Goal: Information Seeking & Learning: Understand process/instructions

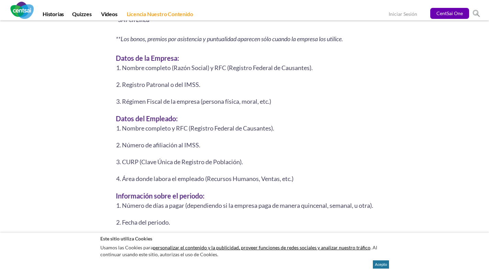
scroll to position [1064, 0]
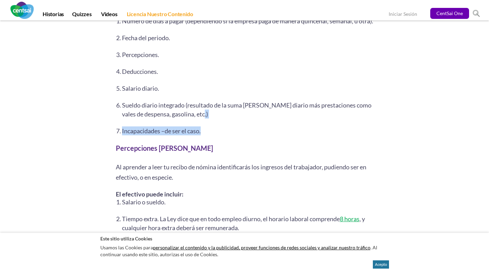
drag, startPoint x: 292, startPoint y: 134, endPoint x: 271, endPoint y: 123, distance: 23.8
click at [286, 128] on ol "Número de días a pagar (dependiendo si la empresa paga de manera quincenal, sem…" at bounding box center [245, 75] width 258 height 119
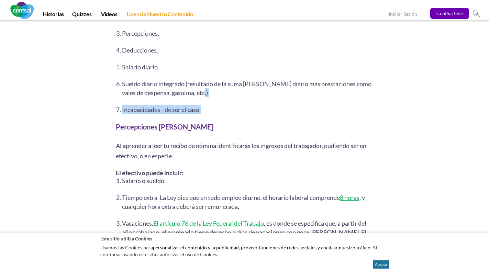
scroll to position [1236, 0]
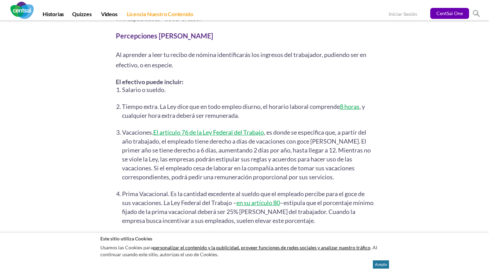
scroll to position [1339, 0]
